Goal: Information Seeking & Learning: Learn about a topic

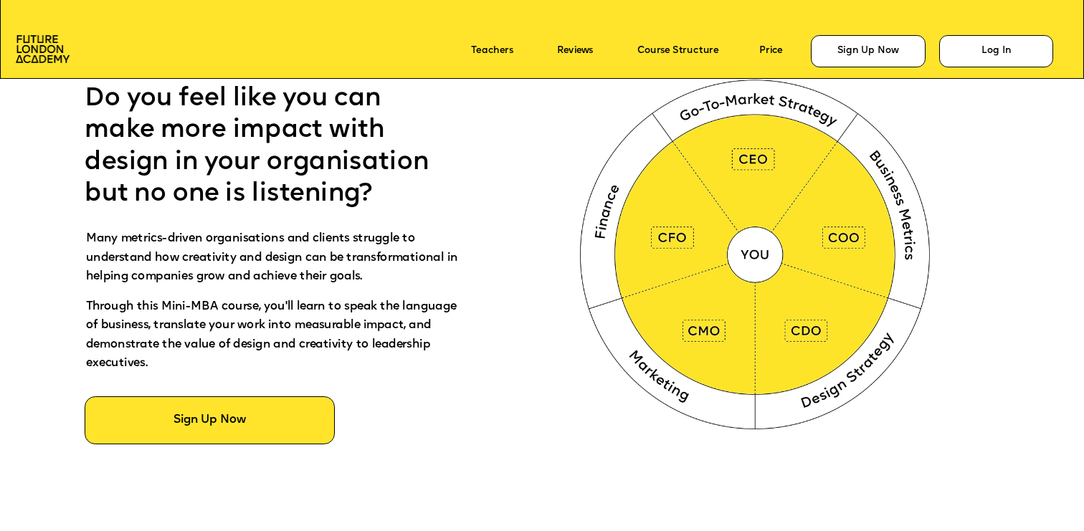
scroll to position [949, 0]
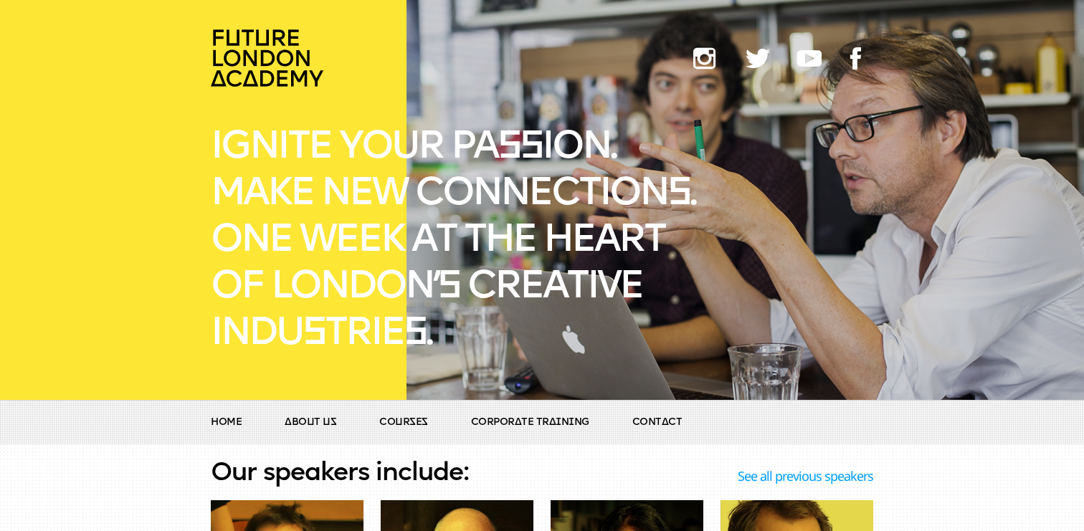
click at [402, 426] on span "Courses" at bounding box center [403, 422] width 49 height 11
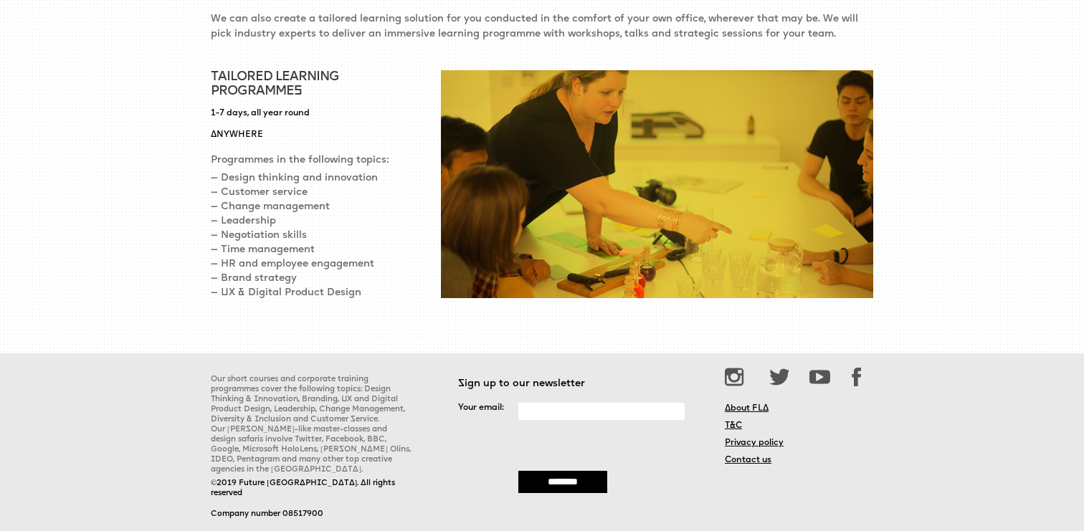
scroll to position [1320, 0]
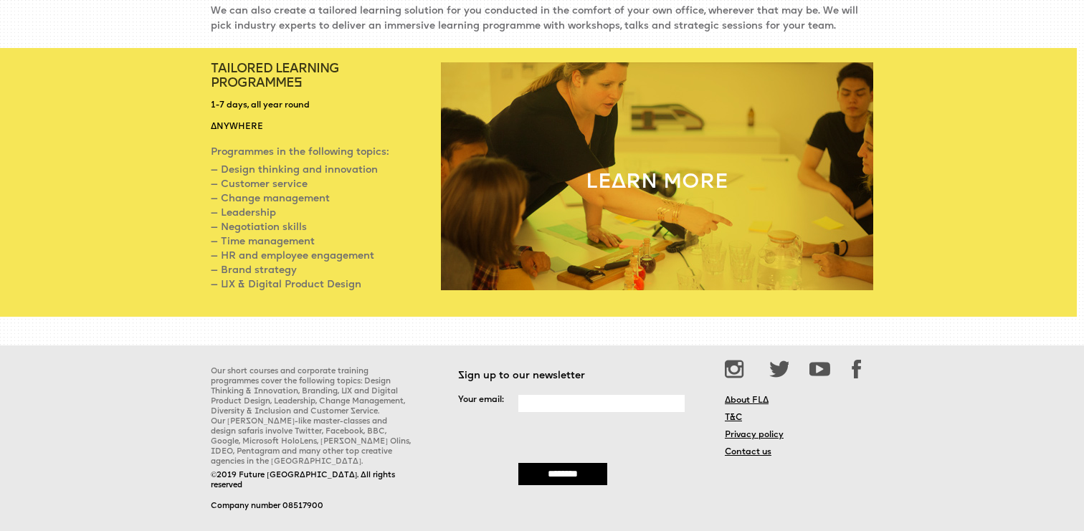
click at [548, 186] on div "Learn more" at bounding box center [657, 182] width 432 height 241
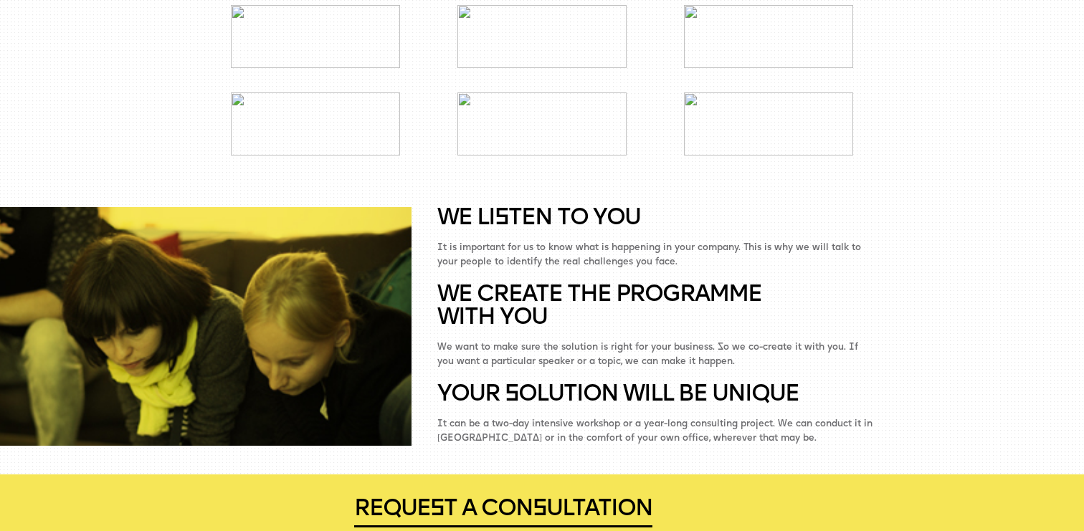
scroll to position [2188, 0]
